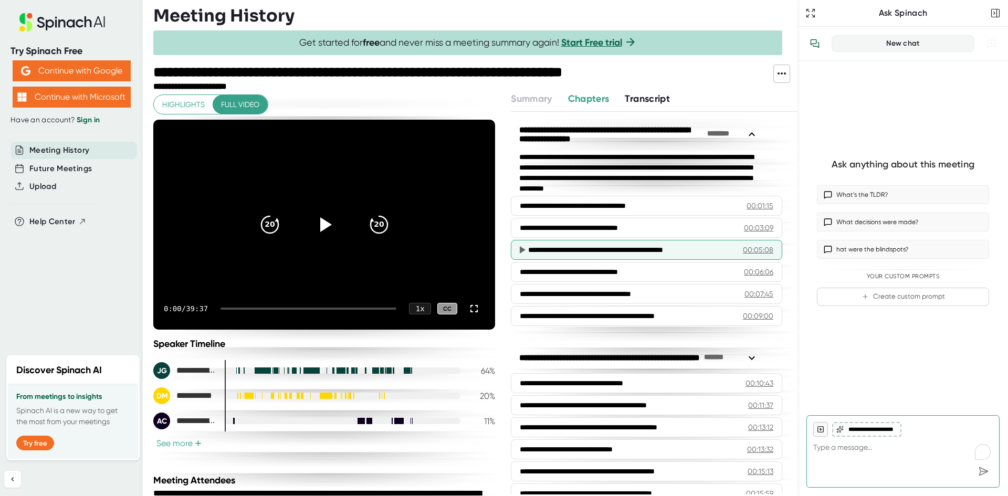
click at [749, 250] on div "00:05:08" at bounding box center [758, 250] width 30 height 10
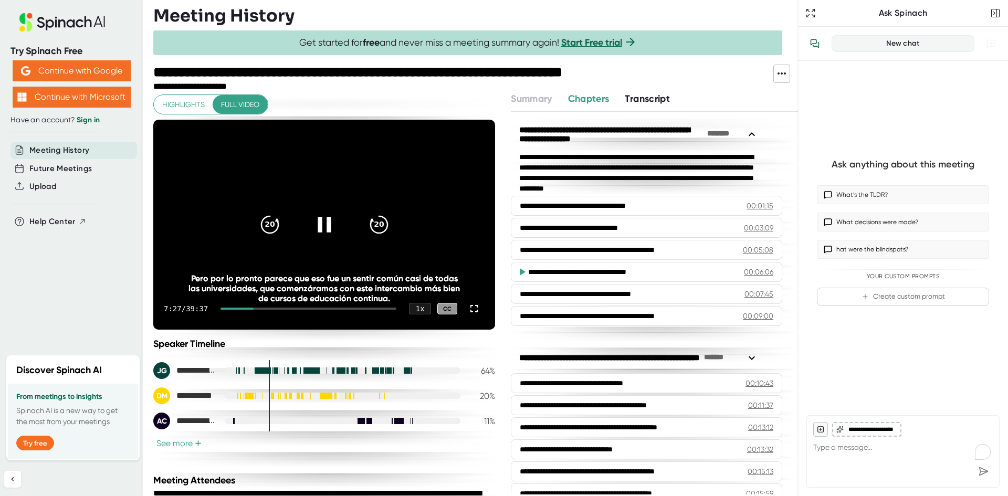
click at [323, 220] on icon at bounding box center [324, 224] width 13 height 15
